Goal: Contribute content

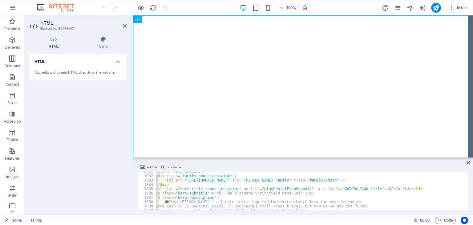
scroll to position [4655, 0]
click at [254, 180] on div "< div class = "hero-content" > < div class = "family-photo-container" > < img s…" at bounding box center [395, 192] width 536 height 45
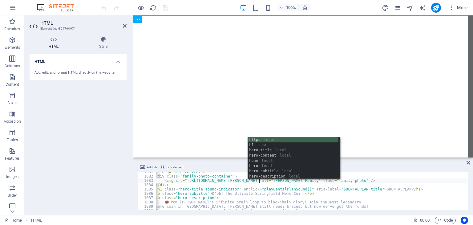
type textarea "<img src="[URL][DOMAIN_NAME]" alt="[PERSON_NAME] Family" class="family-photo" />"
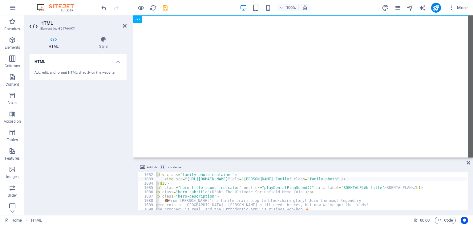
scroll to position [4657, 0]
click at [434, 8] on icon "publish" at bounding box center [435, 7] width 7 height 7
